Goal: Check status

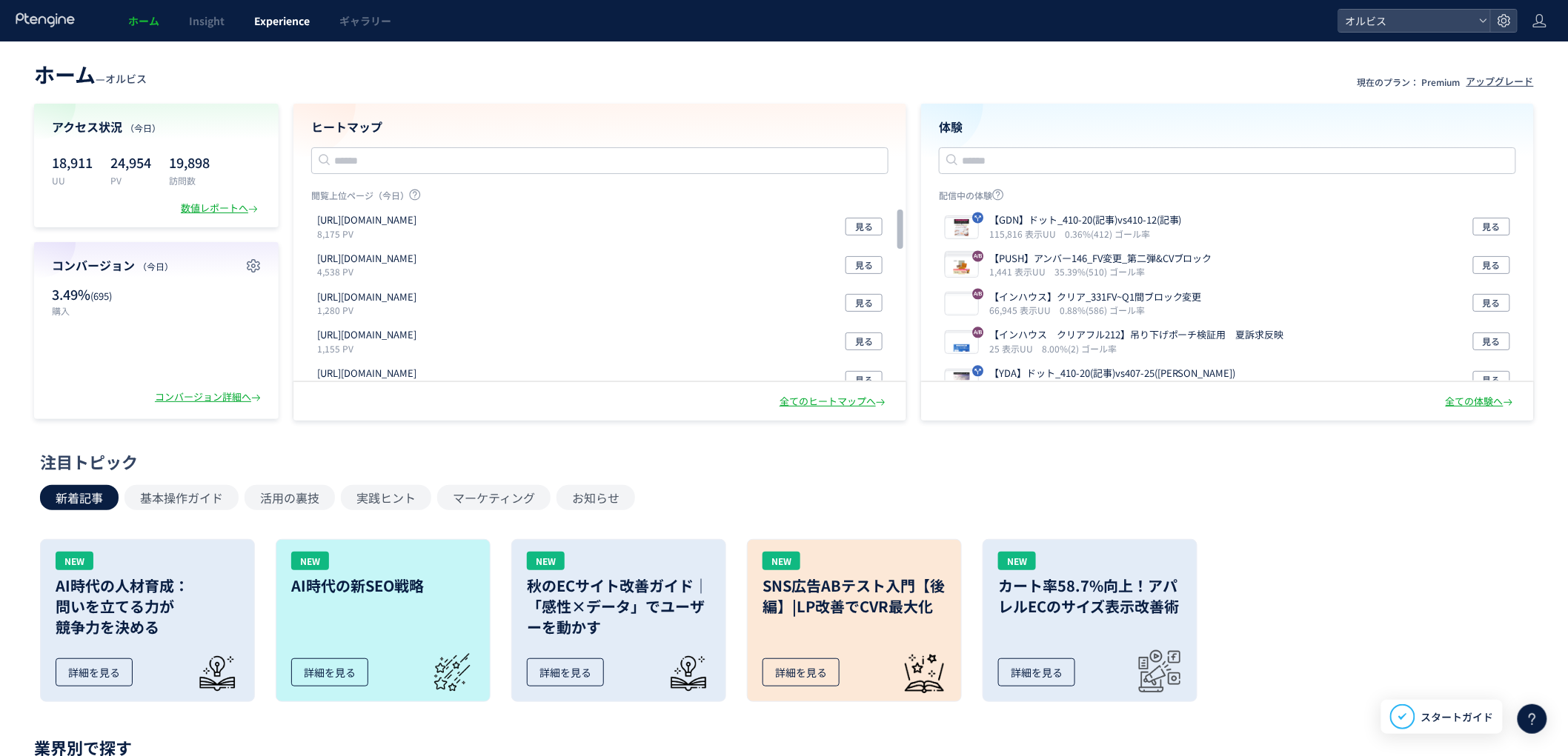
click at [271, 18] on span "Experience" at bounding box center [282, 21] width 55 height 14
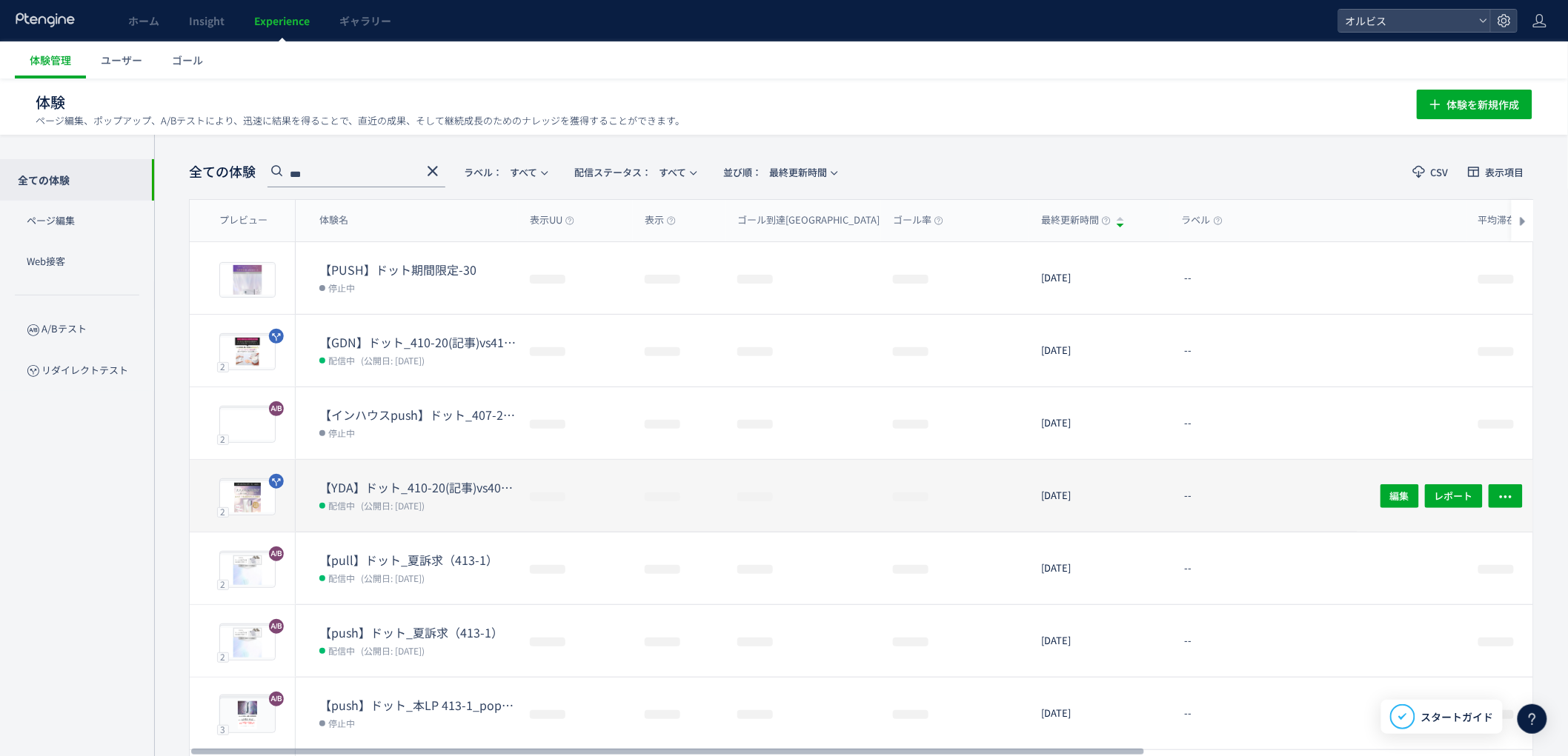
click at [430, 517] on dl "【YDA】ドット_410-20(記事)vs407-25(アンケ) 配信中 (公開日: 2025/08/26)" at bounding box center [418, 505] width 198 height 53
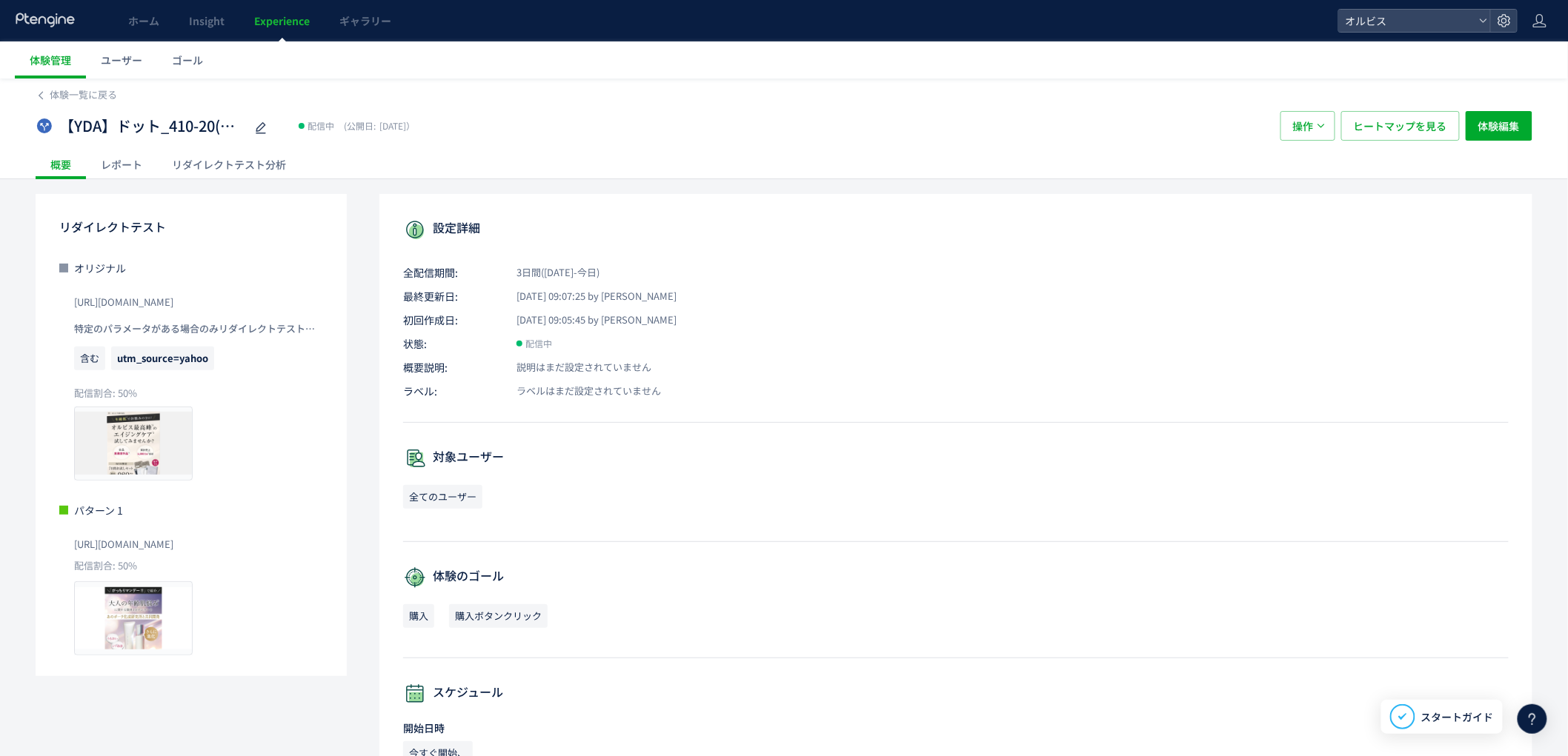
click at [202, 175] on div "リダイレクトテスト分析" at bounding box center [228, 164] width 144 height 30
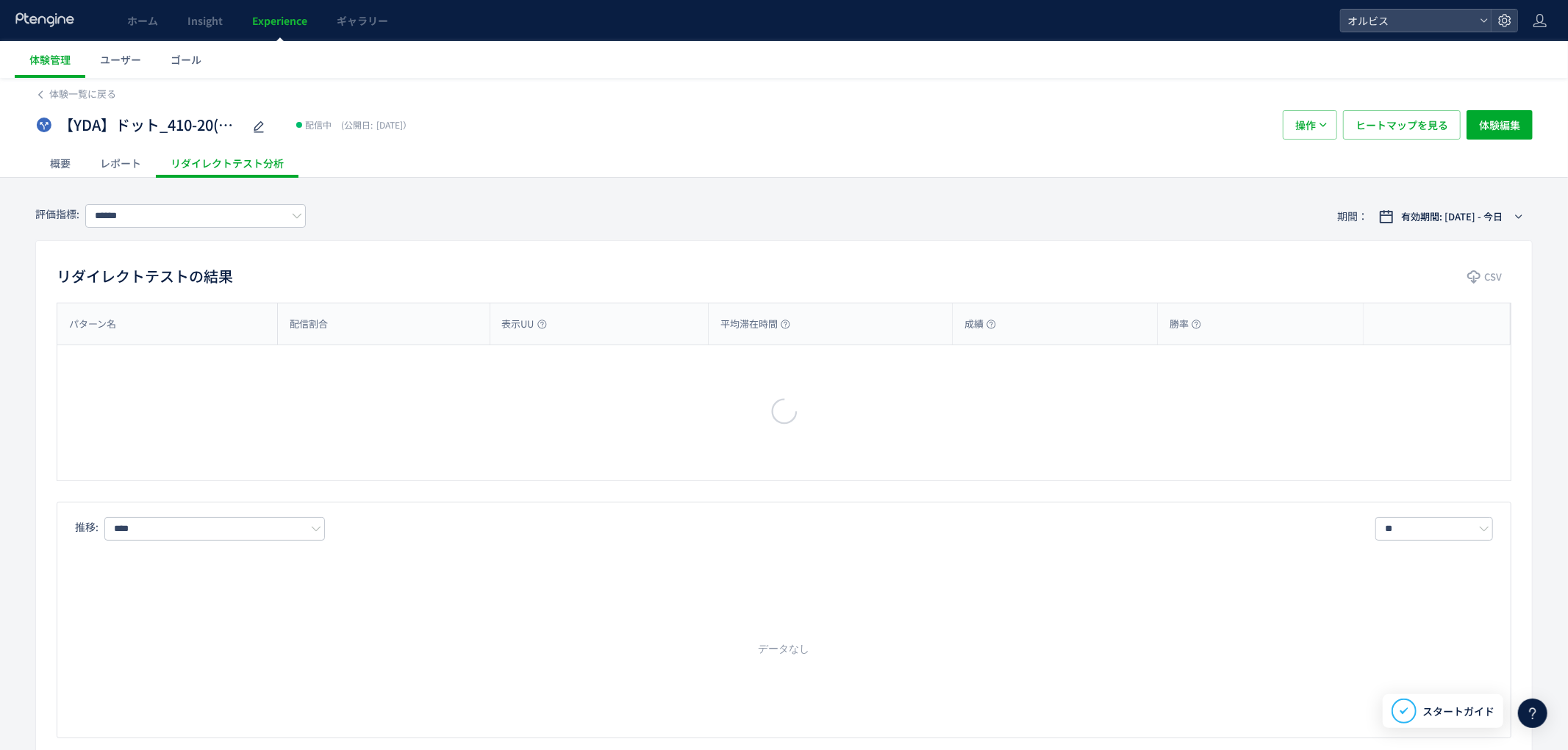
type input "**"
